Goal: Information Seeking & Learning: Learn about a topic

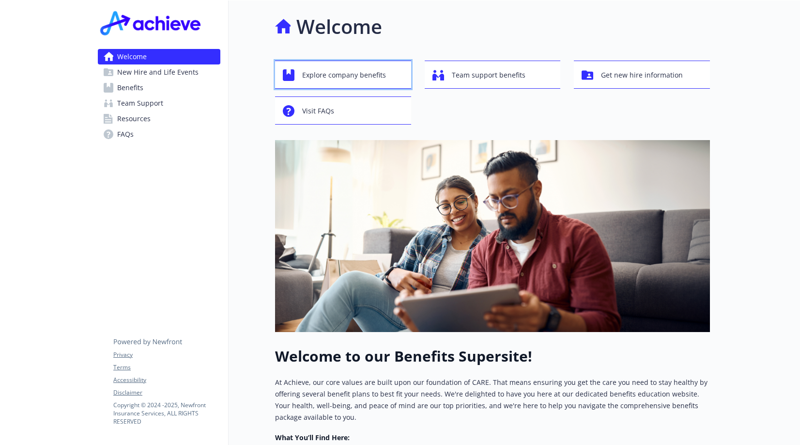
click at [371, 77] on span "Explore company benefits" at bounding box center [344, 75] width 84 height 18
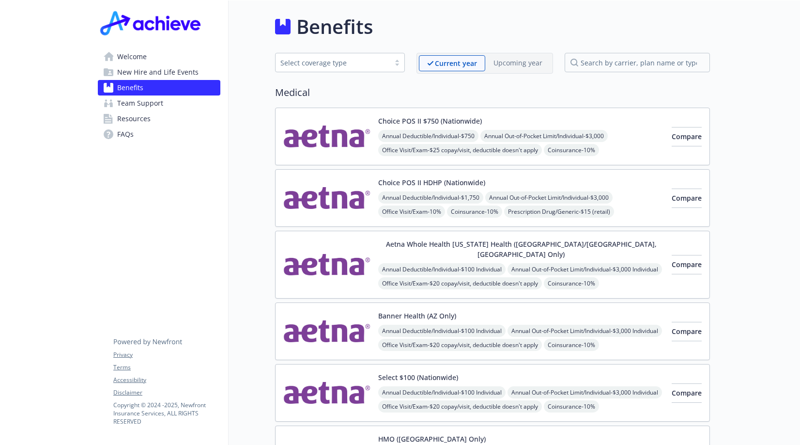
click at [318, 55] on div "Select coverage type" at bounding box center [340, 62] width 130 height 19
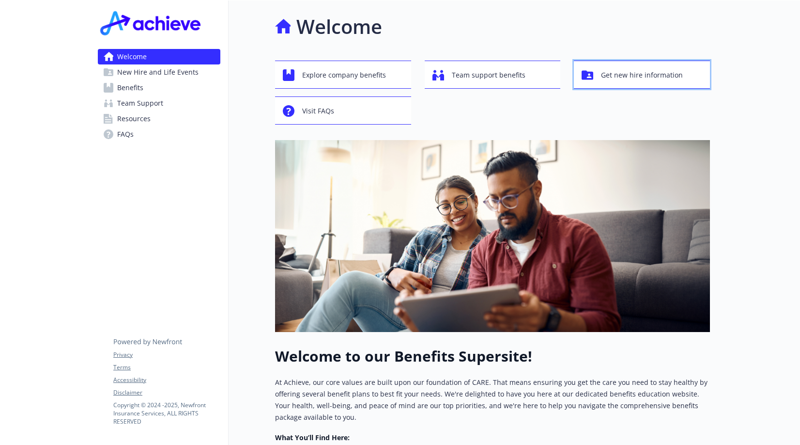
click at [658, 74] on span "Get new hire information" at bounding box center [642, 75] width 82 height 18
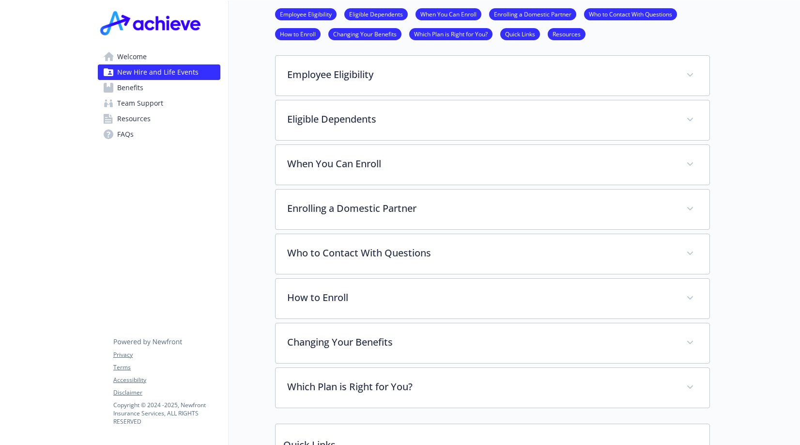
scroll to position [596, 0]
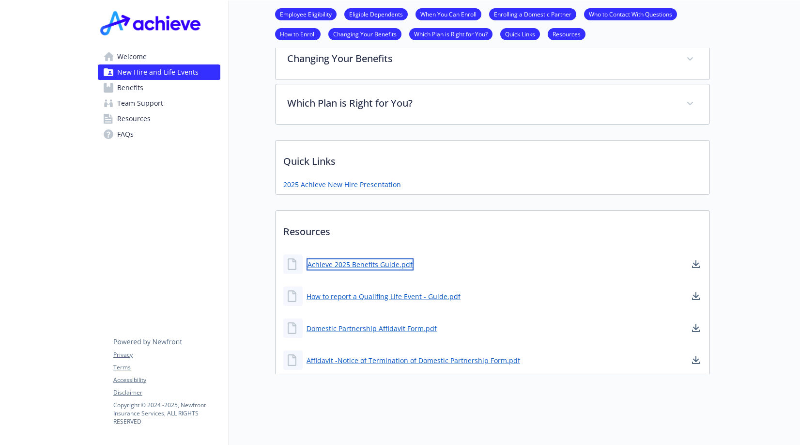
click at [329, 258] on link "Achieve 2025 Benefits Guide.pdf" at bounding box center [360, 264] width 107 height 12
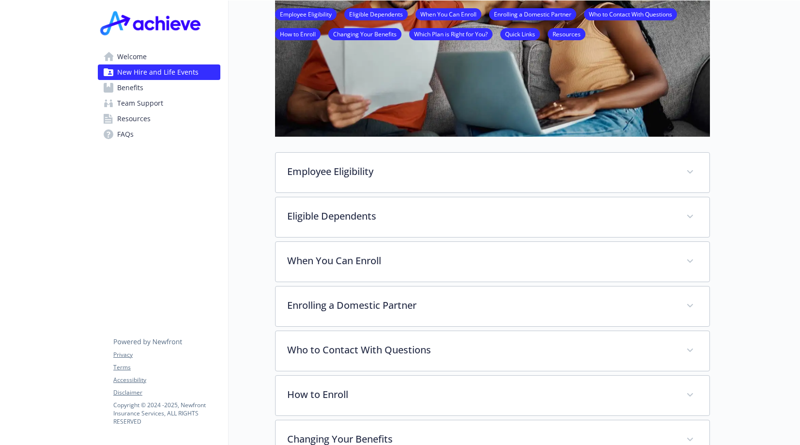
scroll to position [0, 0]
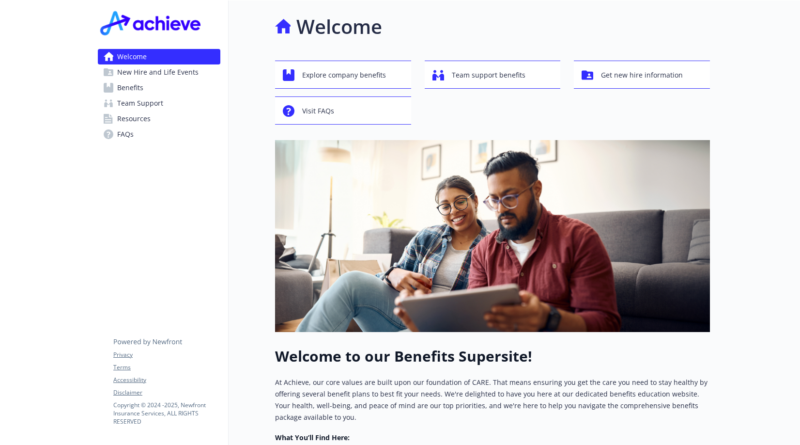
click at [144, 141] on link "FAQs" at bounding box center [159, 134] width 123 height 16
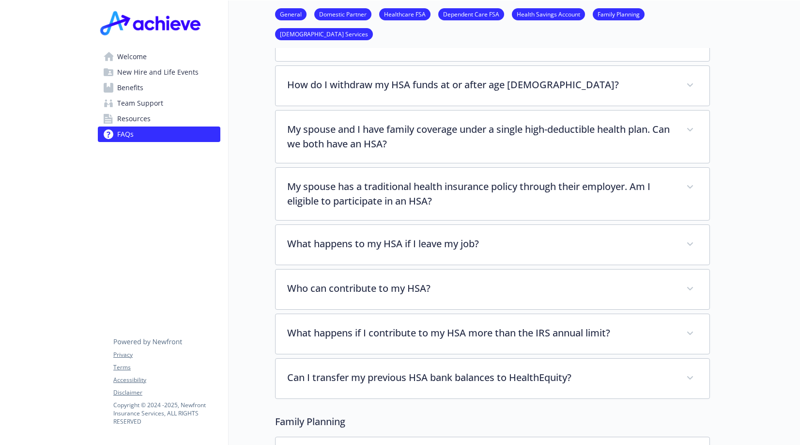
scroll to position [1266, 0]
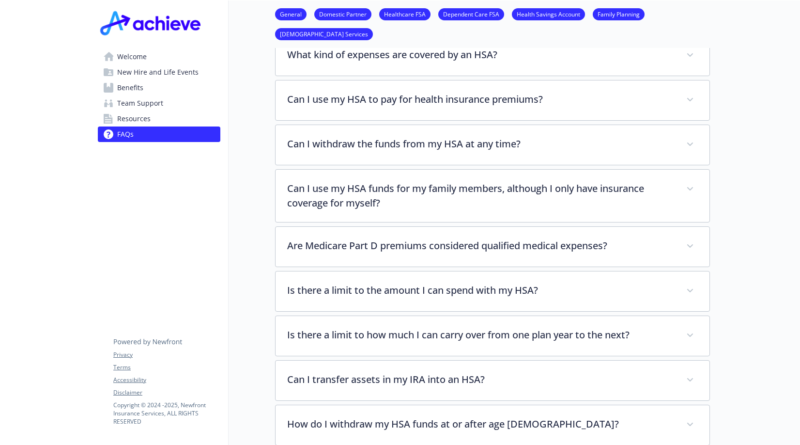
click at [160, 113] on link "Resources" at bounding box center [159, 119] width 123 height 16
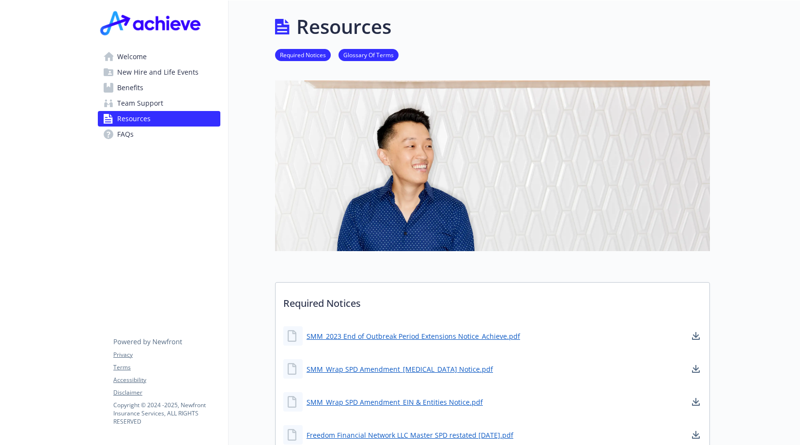
scroll to position [194, 0]
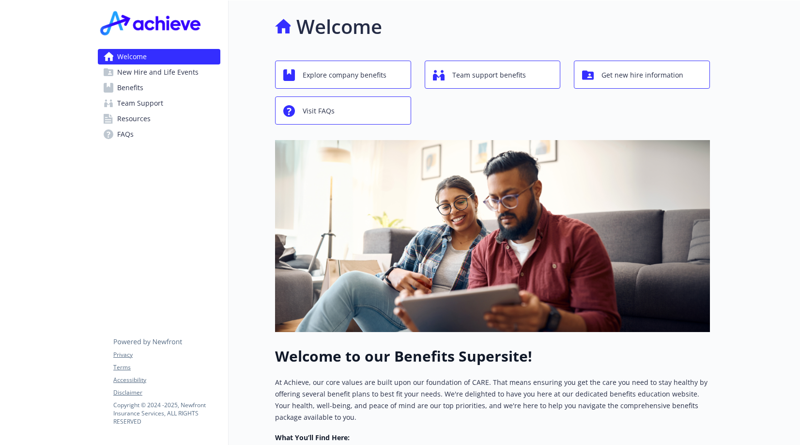
click at [166, 118] on link "Resources" at bounding box center [159, 119] width 123 height 16
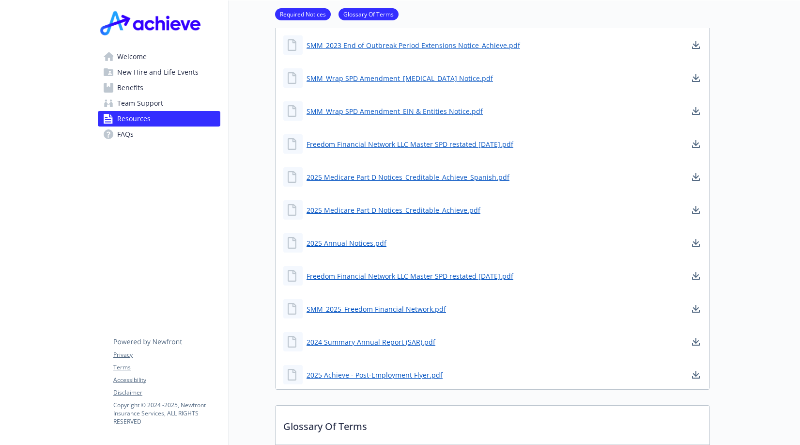
scroll to position [145, 0]
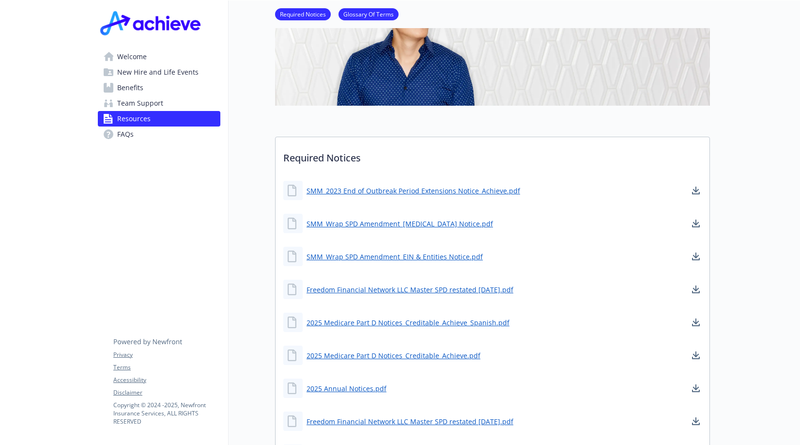
click at [162, 103] on span "Team Support" at bounding box center [140, 103] width 46 height 16
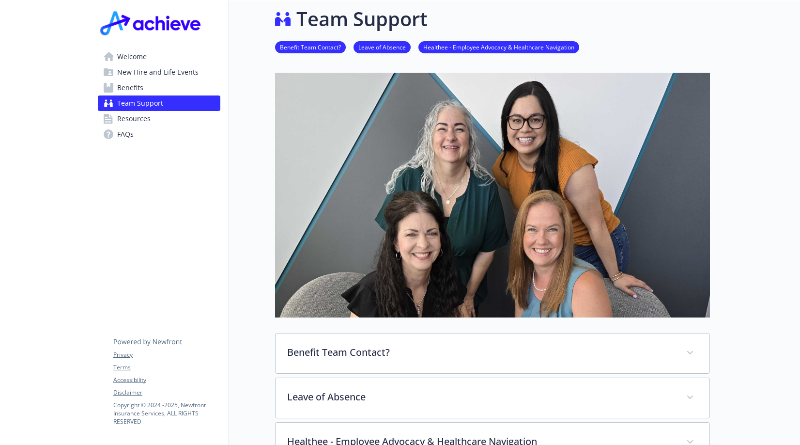
scroll to position [145, 0]
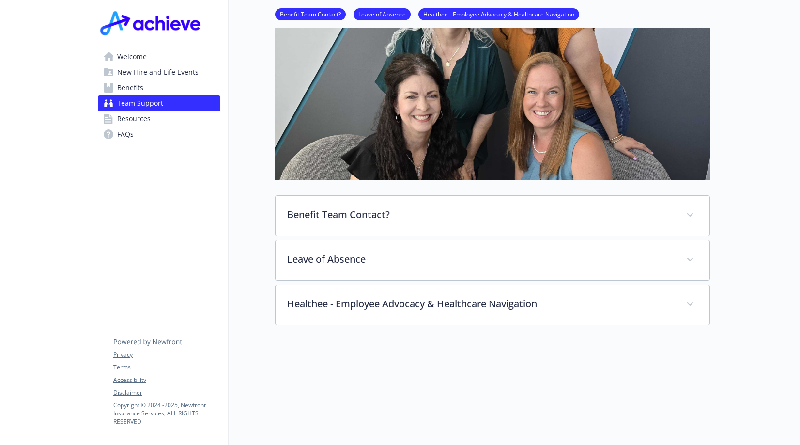
click at [145, 85] on link "Benefits" at bounding box center [159, 88] width 123 height 16
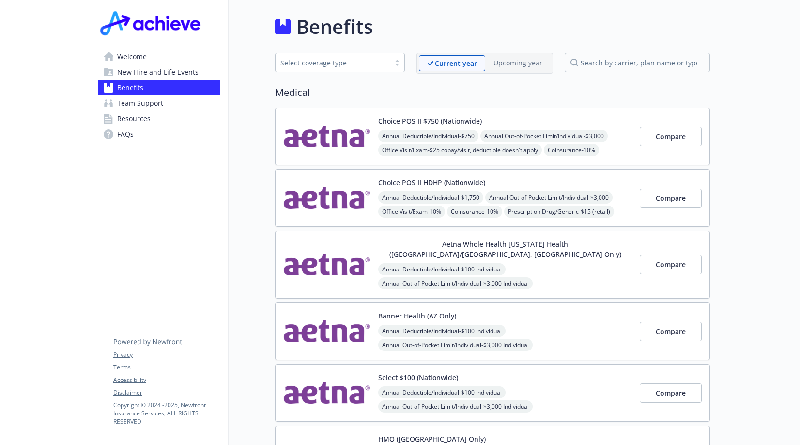
click at [138, 73] on span "New Hire and Life Events" at bounding box center [157, 72] width 81 height 16
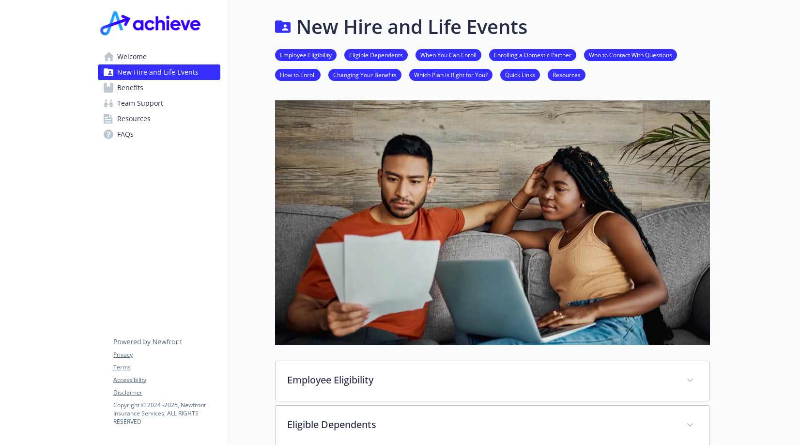
click at [136, 59] on span "Welcome" at bounding box center [132, 57] width 30 height 16
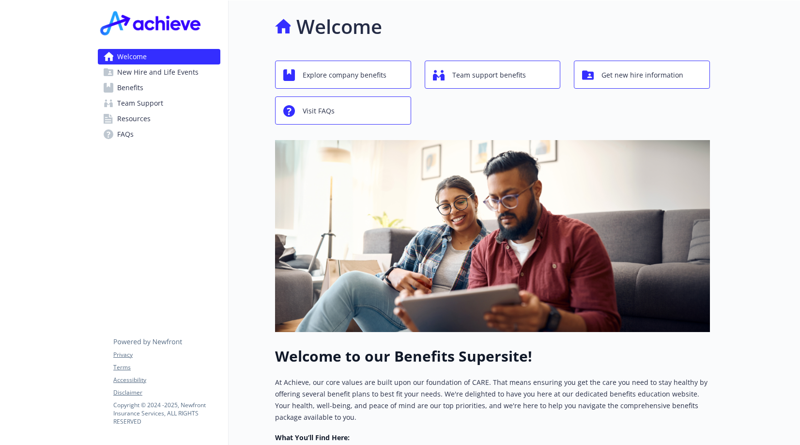
scroll to position [194, 0]
